Goal: Go to known website: Access a specific website the user already knows

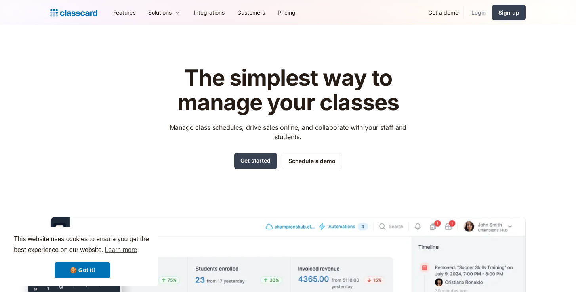
click at [476, 13] on link "Login" at bounding box center [478, 13] width 27 height 18
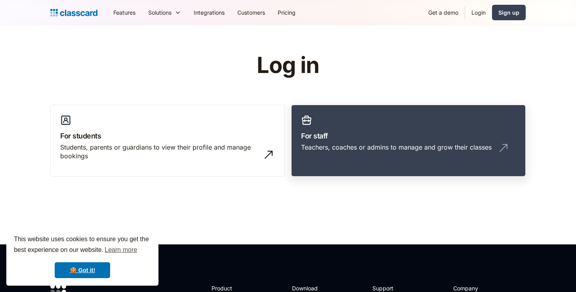
click at [322, 143] on div "Teachers, coaches or admins to manage and grow their classes" at bounding box center [396, 147] width 191 height 9
